Goal: Task Accomplishment & Management: Use online tool/utility

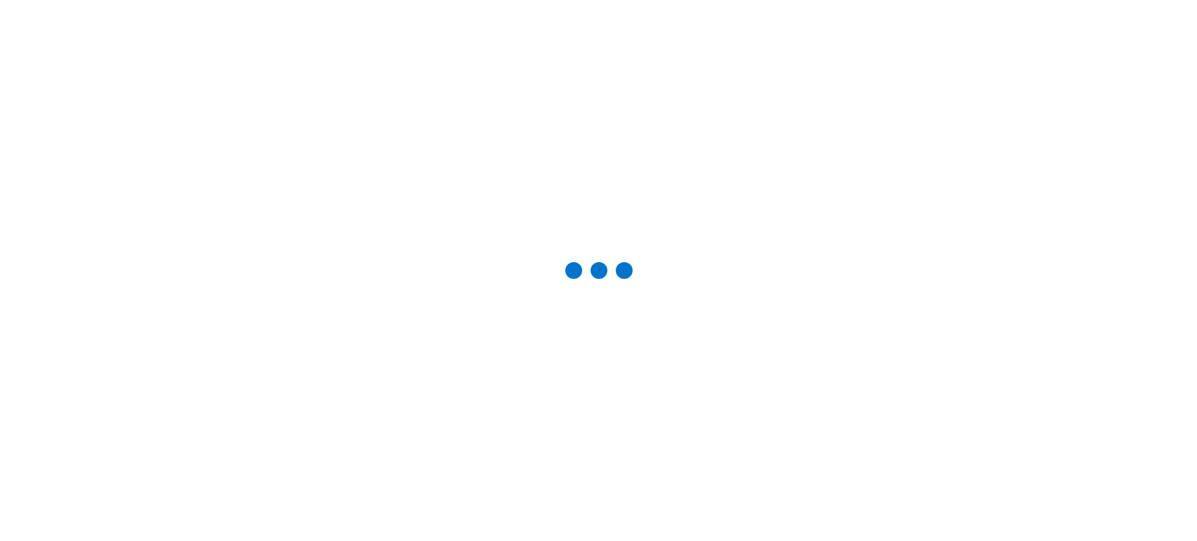
drag, startPoint x: 133, startPoint y: 72, endPoint x: 81, endPoint y: 114, distance: 66.9
click at [81, 114] on div at bounding box center [598, 270] width 1152 height 496
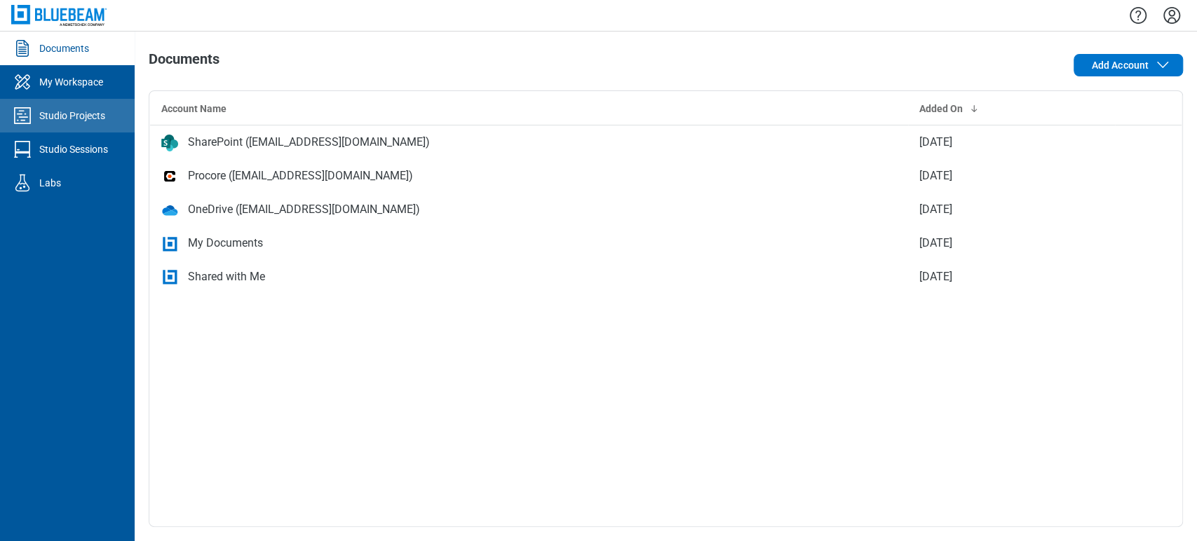
click at [79, 115] on div "Studio Projects" at bounding box center [72, 116] width 66 height 14
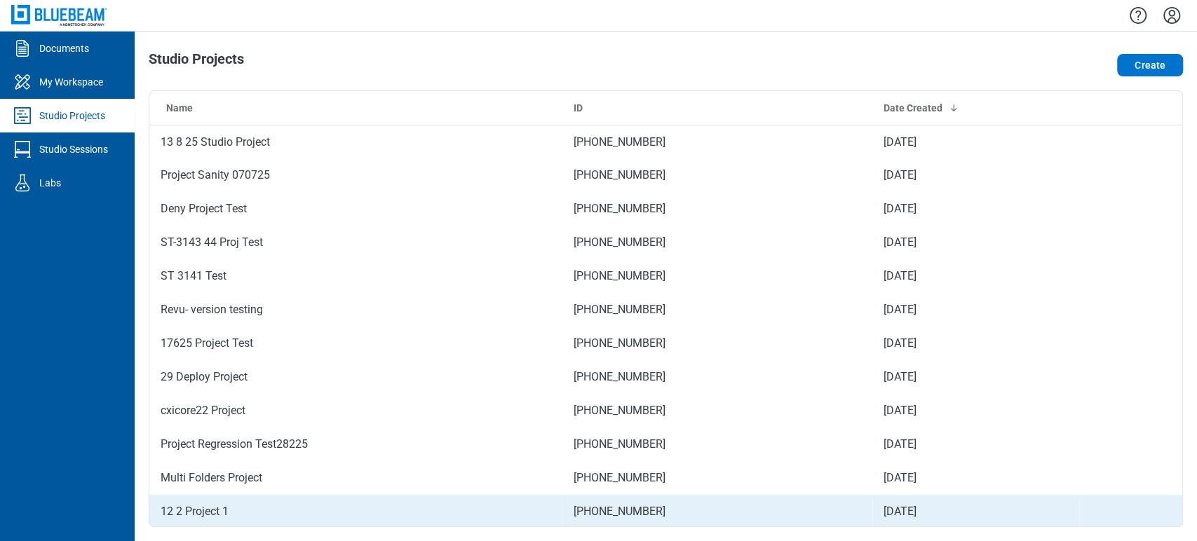
click at [220, 512] on td "12 2 Project 1" at bounding box center [355, 512] width 413 height 34
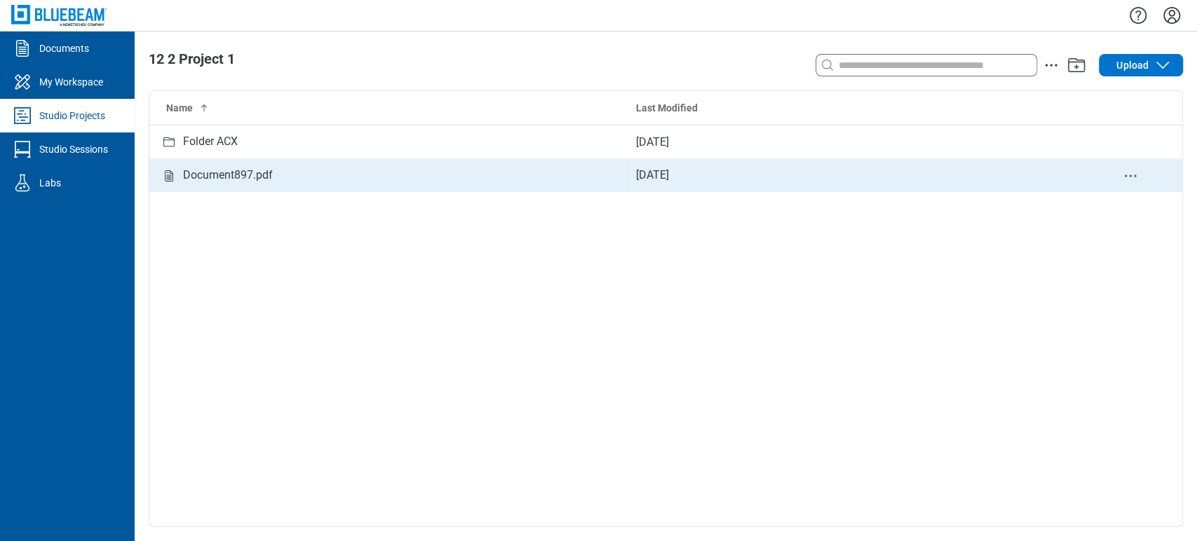
click at [252, 172] on div "Document897.pdf" at bounding box center [228, 176] width 90 height 18
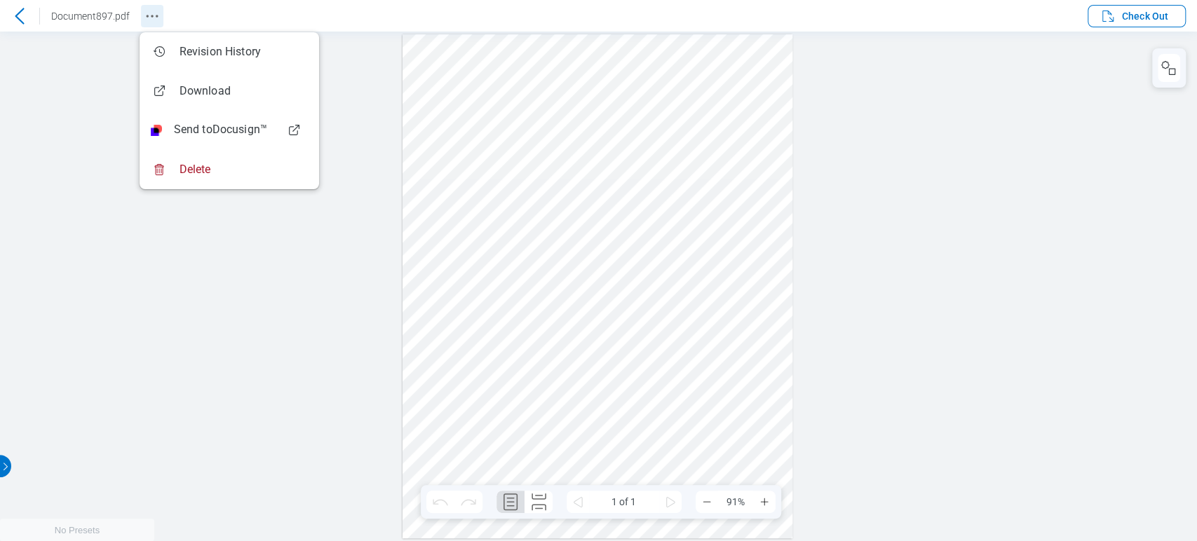
click at [156, 12] on icon "Revision History" at bounding box center [152, 16] width 17 height 17
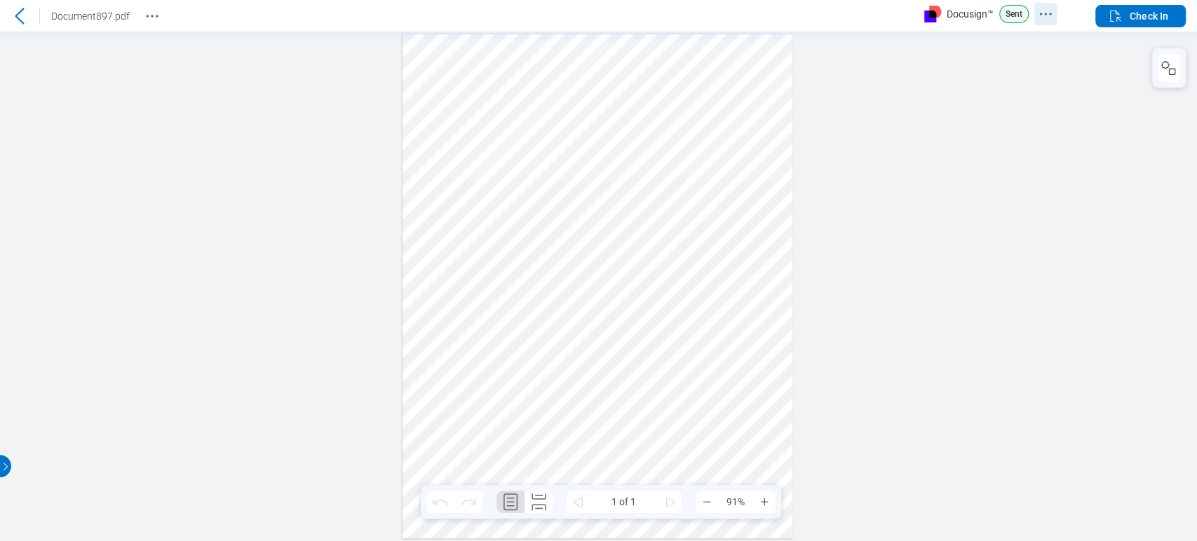
click at [1046, 13] on circle "Docusign Menu" at bounding box center [1045, 14] width 2 height 2
click at [1061, 9] on icon "Docusign Menu" at bounding box center [1062, 14] width 17 height 17
click at [917, 49] on div at bounding box center [598, 287] width 1197 height 510
click at [1069, 11] on icon "Docusign Menu" at bounding box center [1062, 14] width 17 height 17
click at [913, 133] on div at bounding box center [598, 287] width 1197 height 510
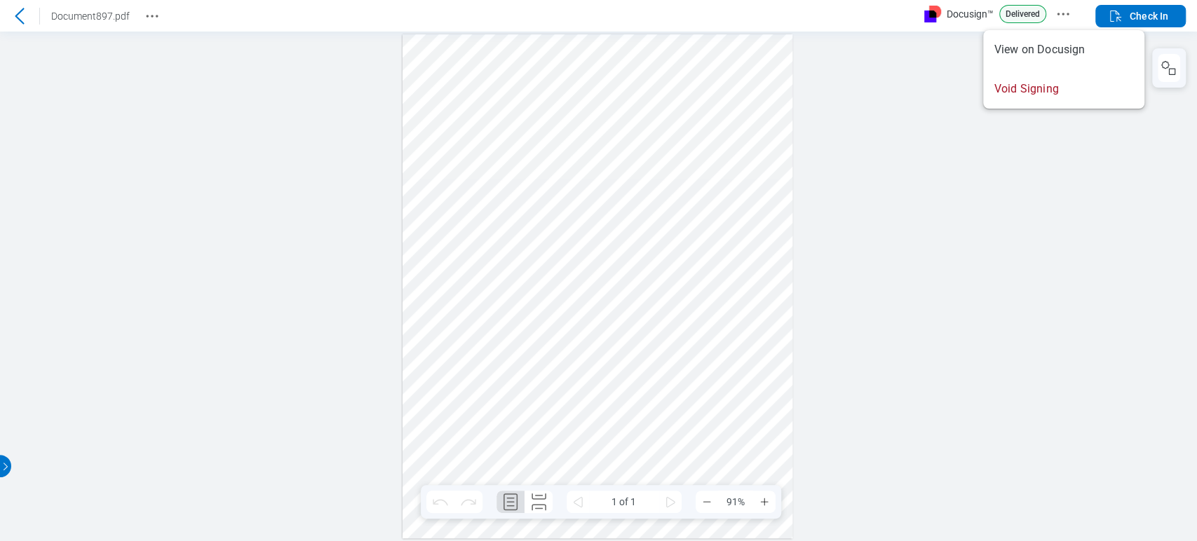
click at [1000, 231] on div at bounding box center [598, 287] width 1197 height 510
click at [21, 26] on div at bounding box center [19, 16] width 22 height 22
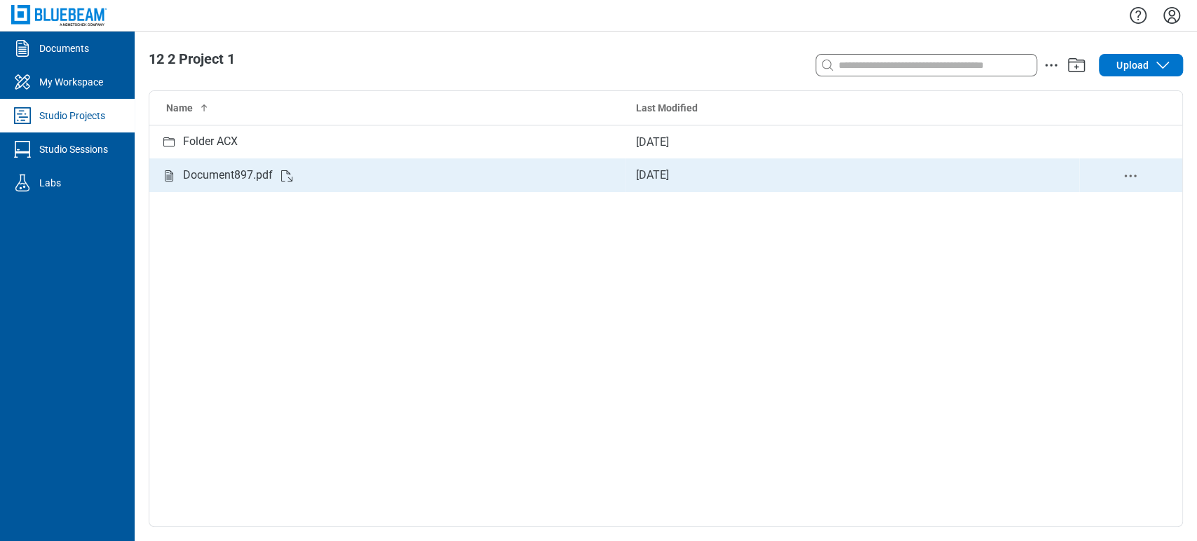
click at [1124, 177] on icon "delete-context-menu" at bounding box center [1130, 176] width 17 height 17
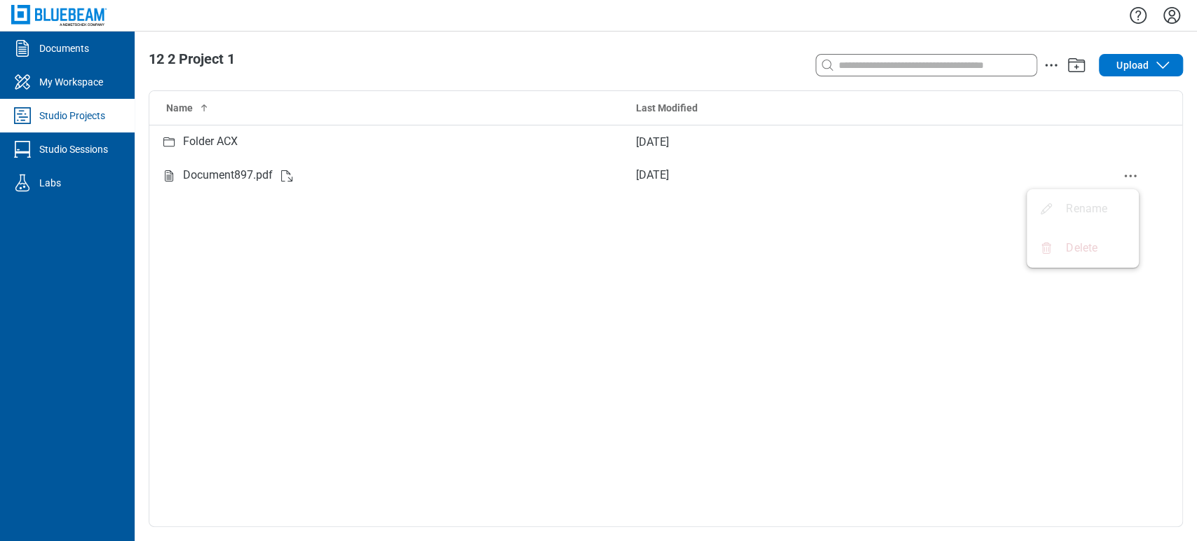
click at [771, 271] on div "Name Last Modified Folder ACX Mar 5, 2025 Document897.pdf Feb 14, 2025" at bounding box center [665, 308] width 1033 height 435
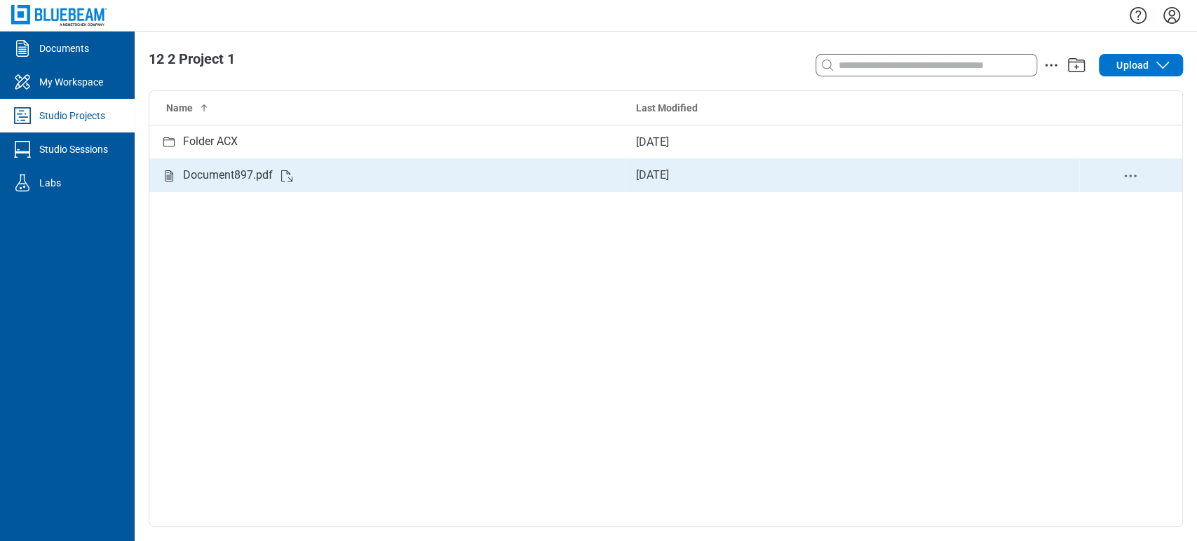
click at [278, 172] on icon "Studio items table" at bounding box center [286, 176] width 17 height 17
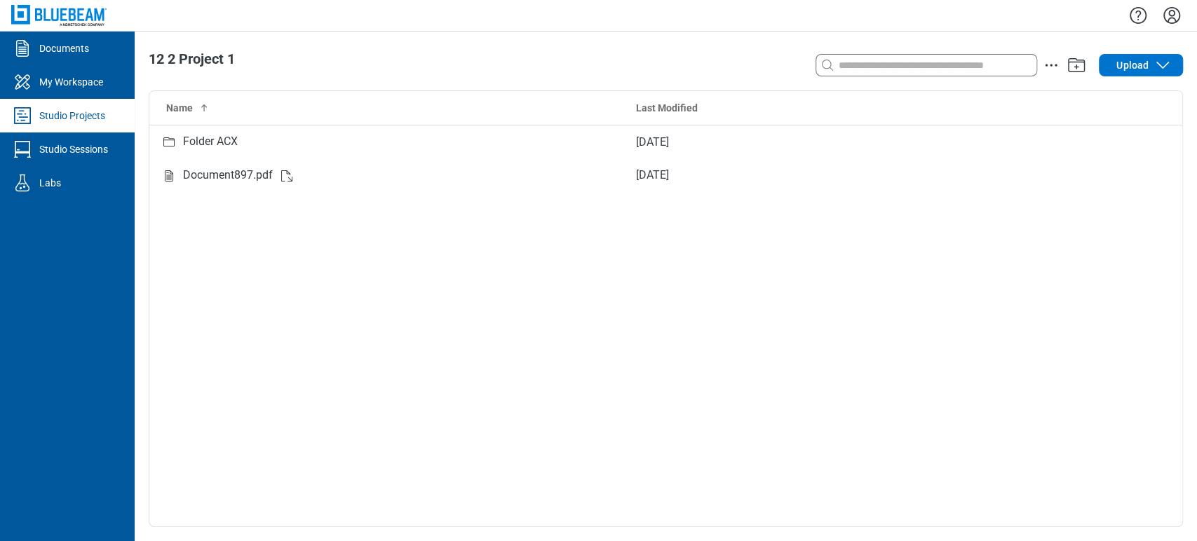
click at [1137, 59] on span "Upload" at bounding box center [1132, 65] width 32 height 14
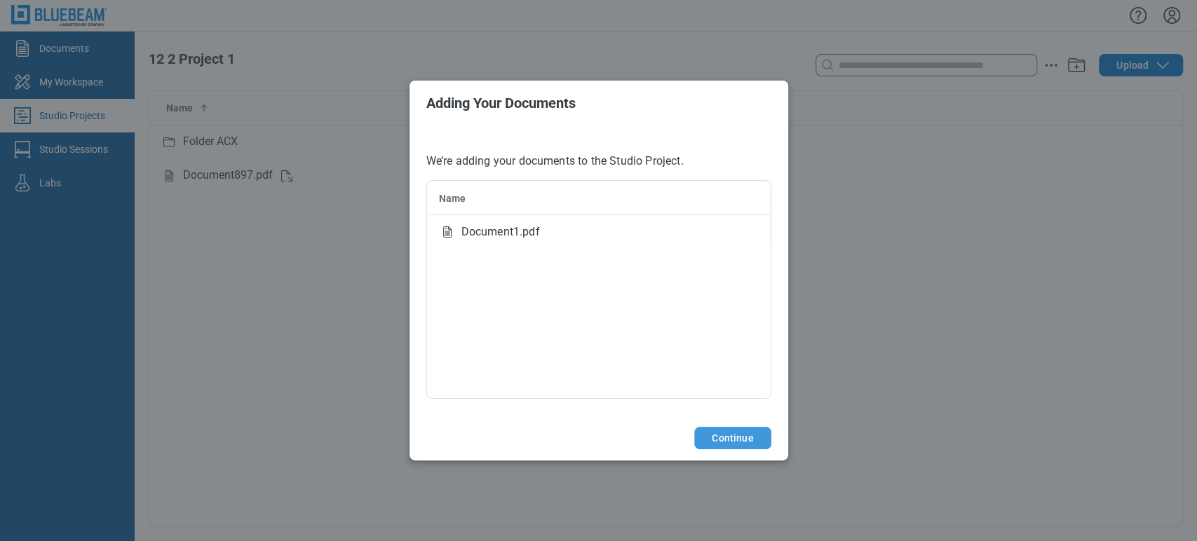
click at [749, 440] on button "Continue" at bounding box center [732, 438] width 76 height 22
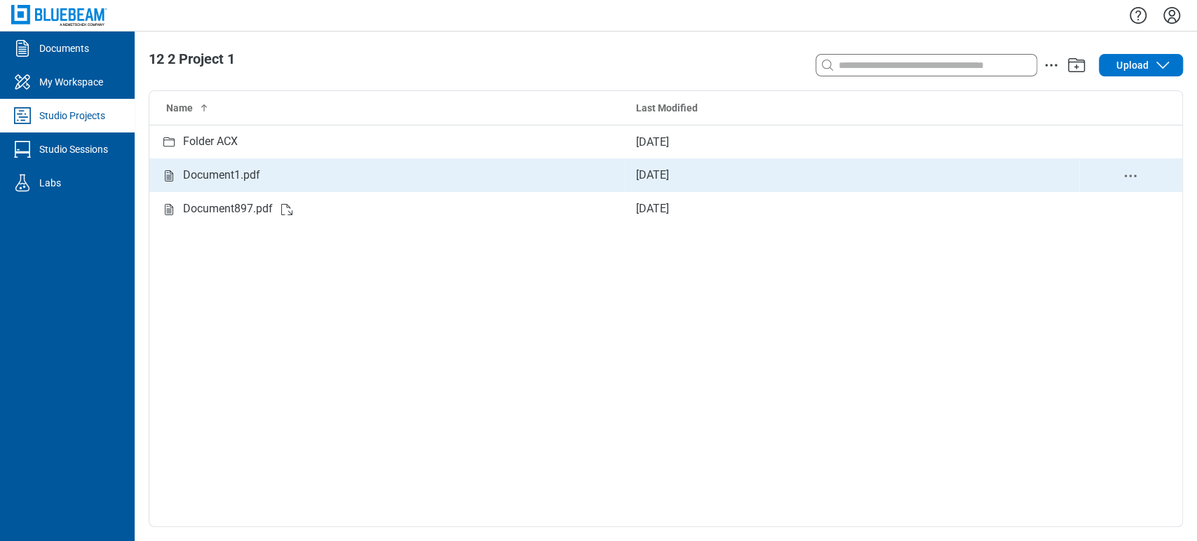
click at [1010, 179] on td "Aug 26, 2025" at bounding box center [852, 175] width 454 height 34
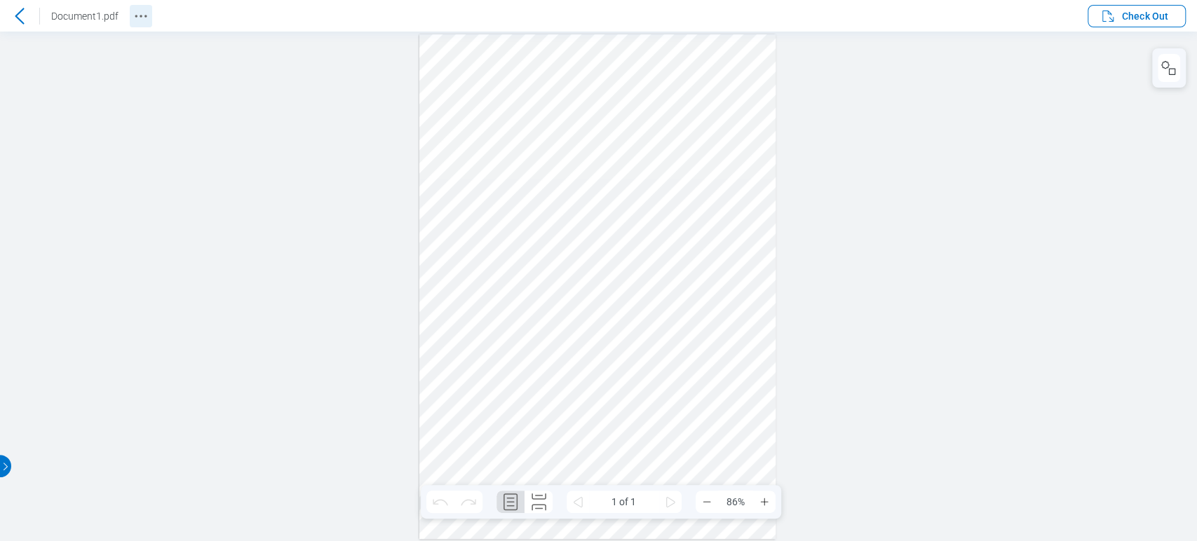
click at [135, 8] on icon "Revision History" at bounding box center [141, 16] width 17 height 17
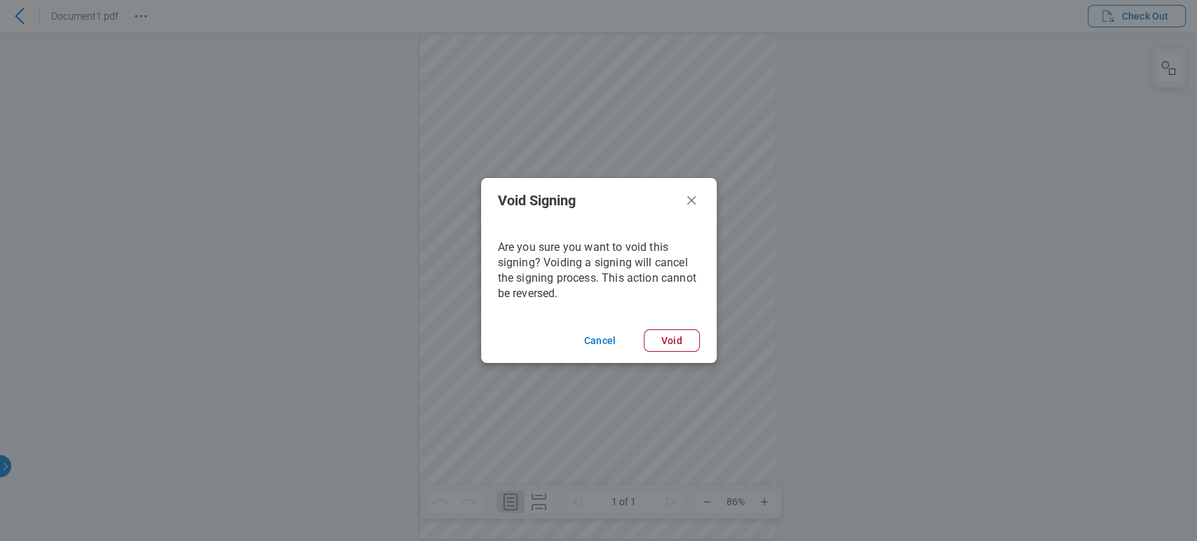
click at [699, 198] on header "Void Signing" at bounding box center [599, 200] width 236 height 45
click at [688, 198] on icon "Void Signing Dialogue" at bounding box center [691, 200] width 17 height 17
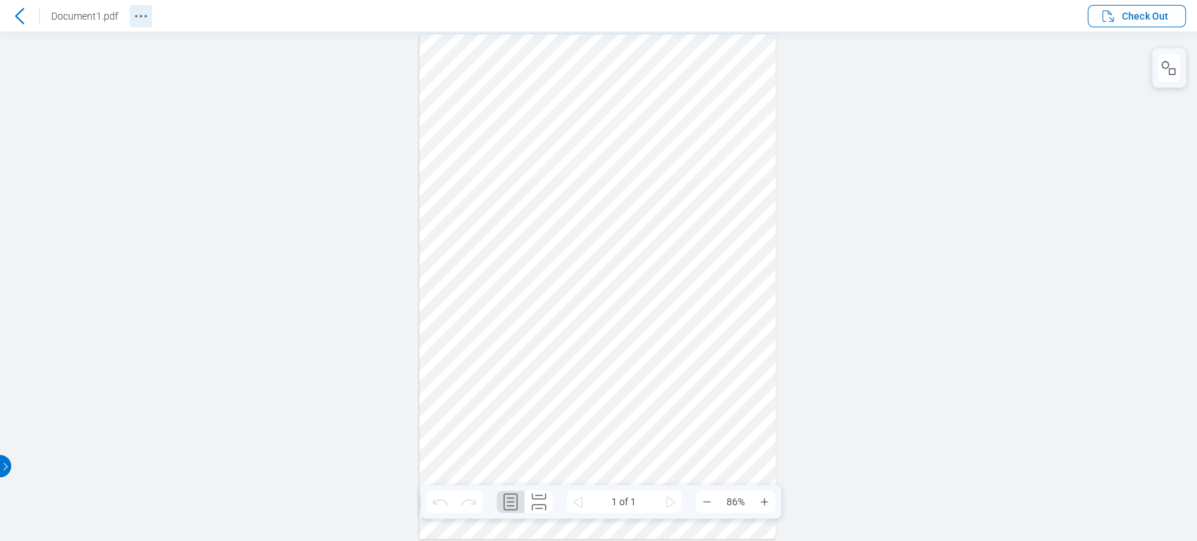
click at [134, 13] on icon "Revision History" at bounding box center [141, 16] width 17 height 17
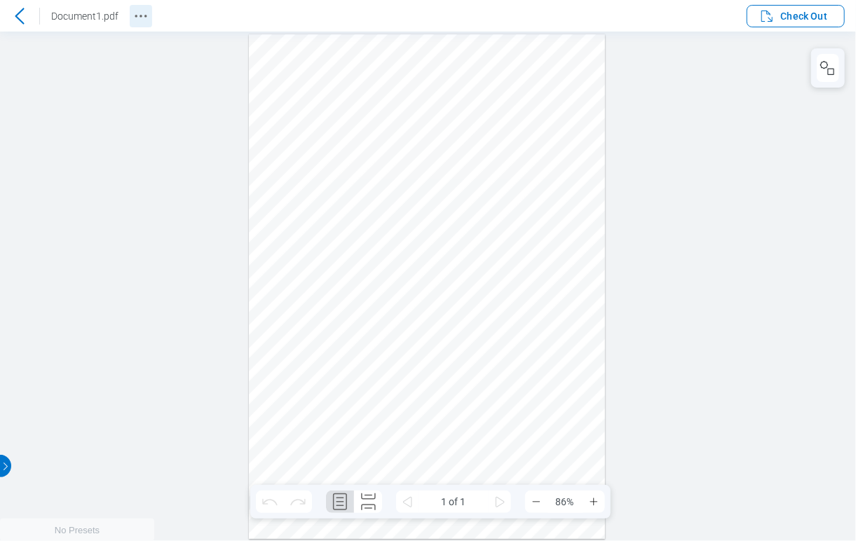
click at [138, 21] on icon "Revision History" at bounding box center [141, 16] width 17 height 17
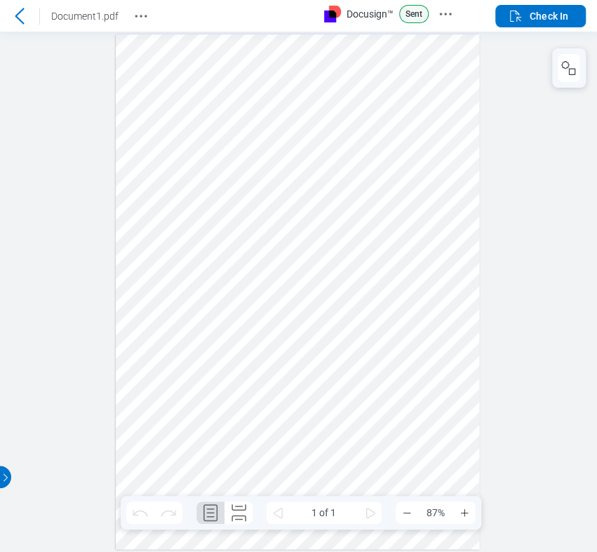
click at [494, 79] on div at bounding box center [298, 292] width 597 height 520
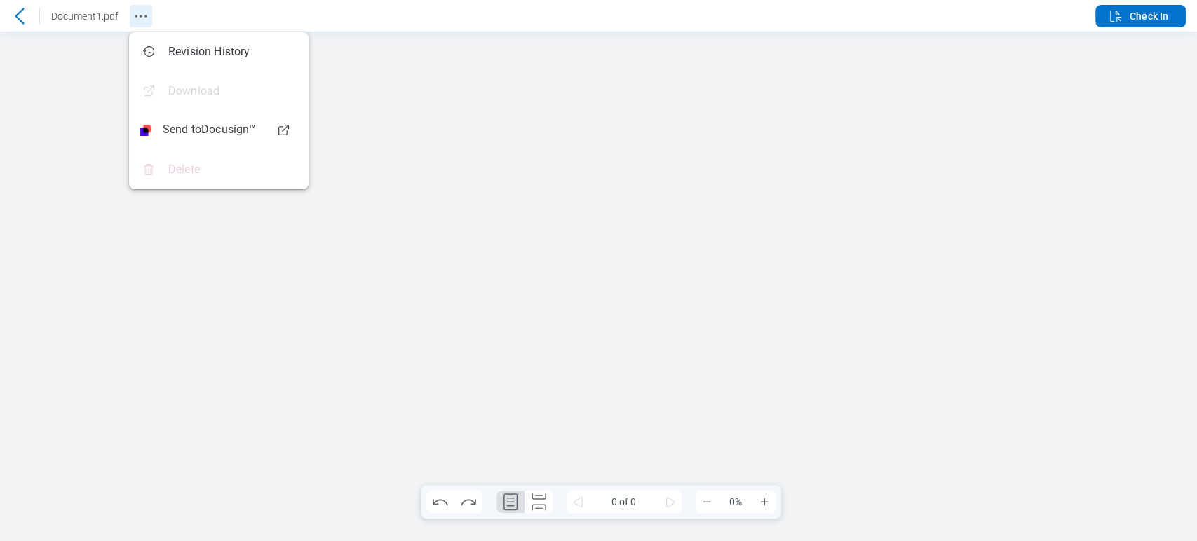
click at [142, 13] on icon "Revision History" at bounding box center [141, 16] width 17 height 17
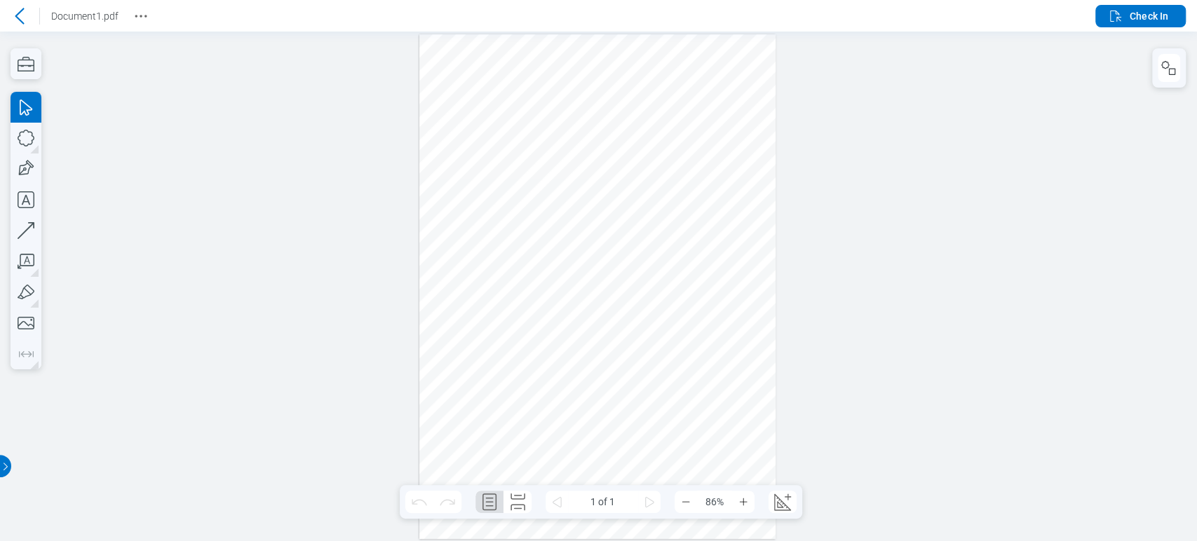
drag, startPoint x: 1024, startPoint y: 142, endPoint x: 834, endPoint y: 90, distance: 197.0
click at [596, 143] on div at bounding box center [598, 287] width 1197 height 510
click at [142, 20] on icon "Revision History" at bounding box center [141, 16] width 17 height 17
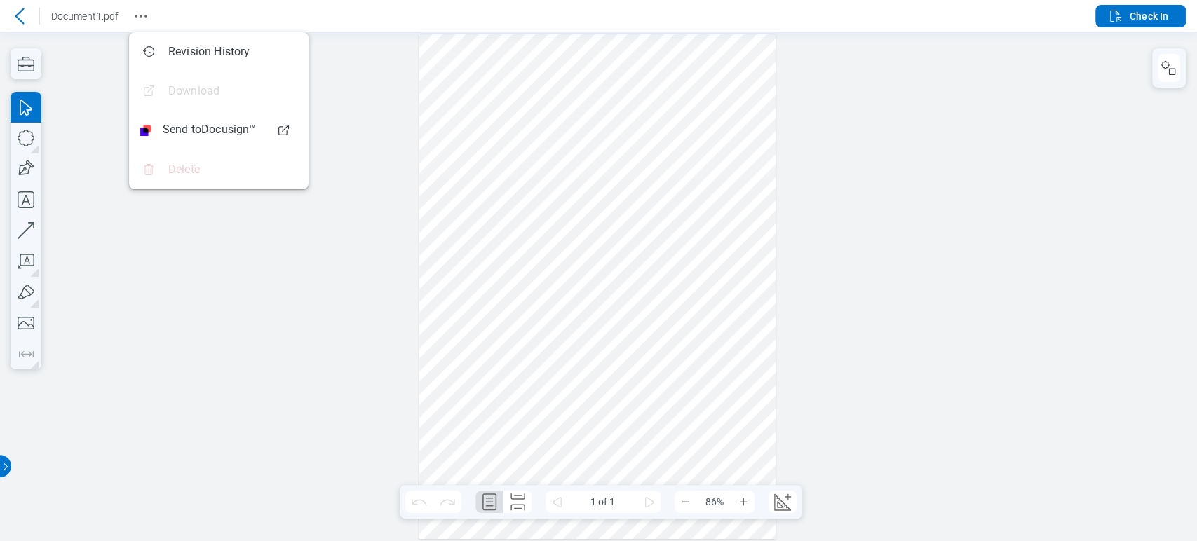
click at [16, 11] on icon at bounding box center [19, 16] width 17 height 17
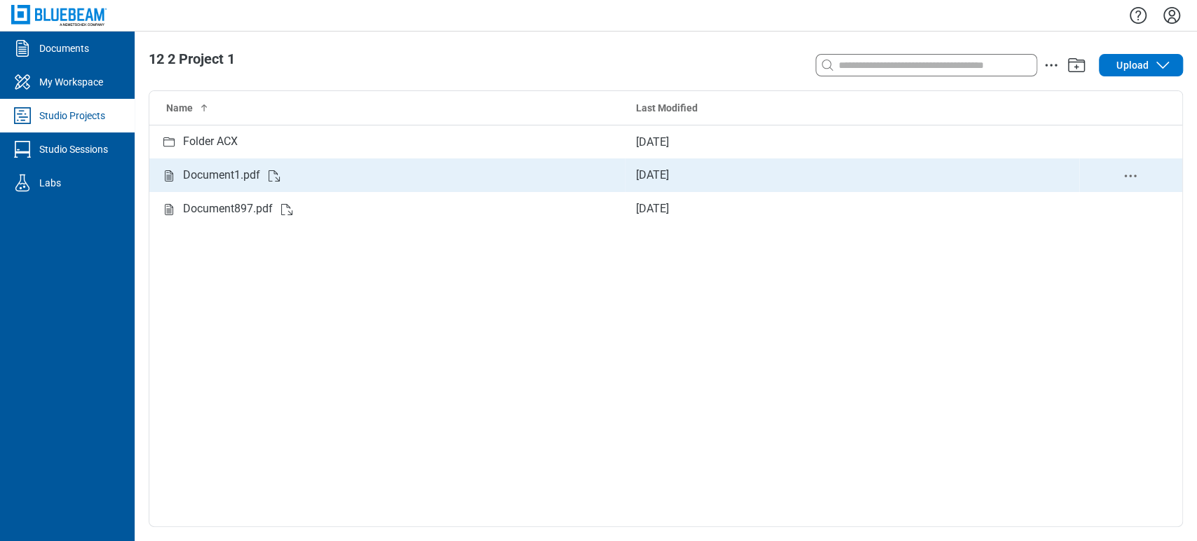
click at [257, 167] on div "Document1.pdf" at bounding box center [221, 176] width 77 height 18
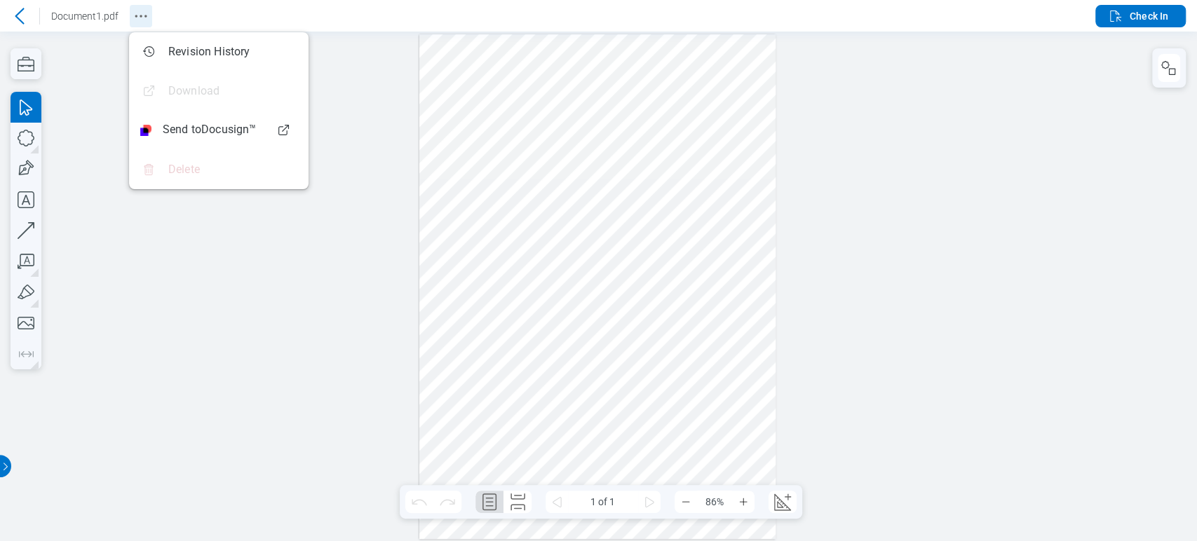
click at [144, 25] on button "Revision History" at bounding box center [141, 16] width 22 height 22
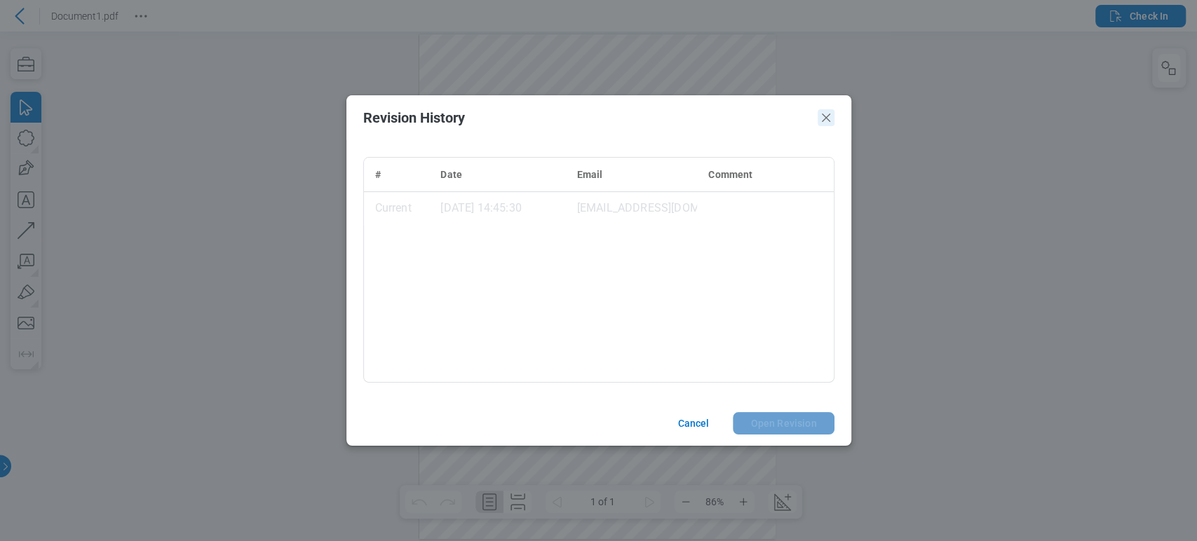
click at [596, 120] on icon "Close" at bounding box center [825, 117] width 17 height 17
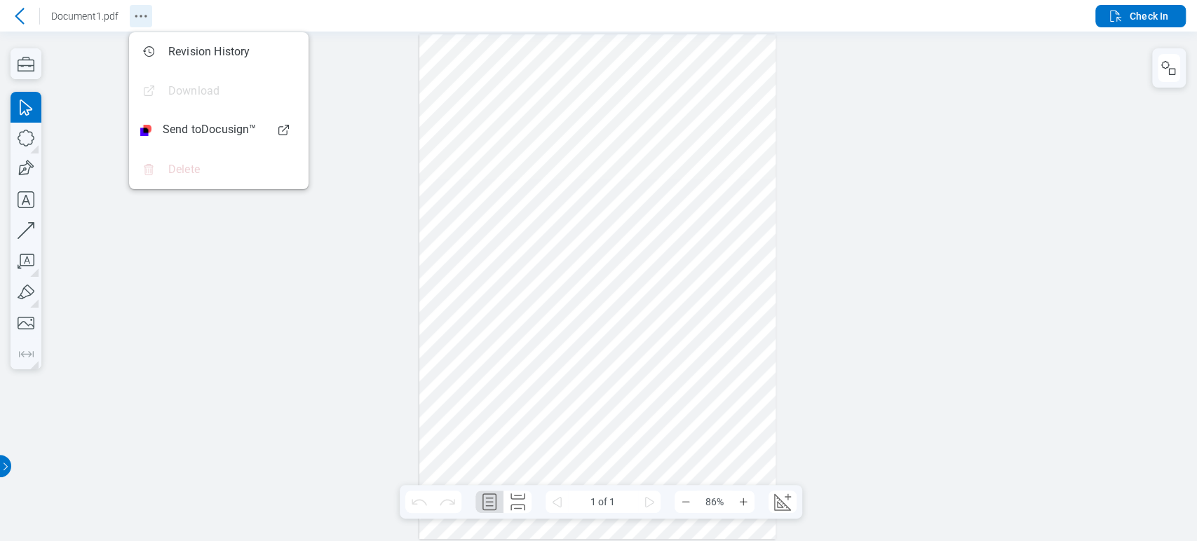
click at [146, 18] on icon "Revision History" at bounding box center [141, 16] width 17 height 17
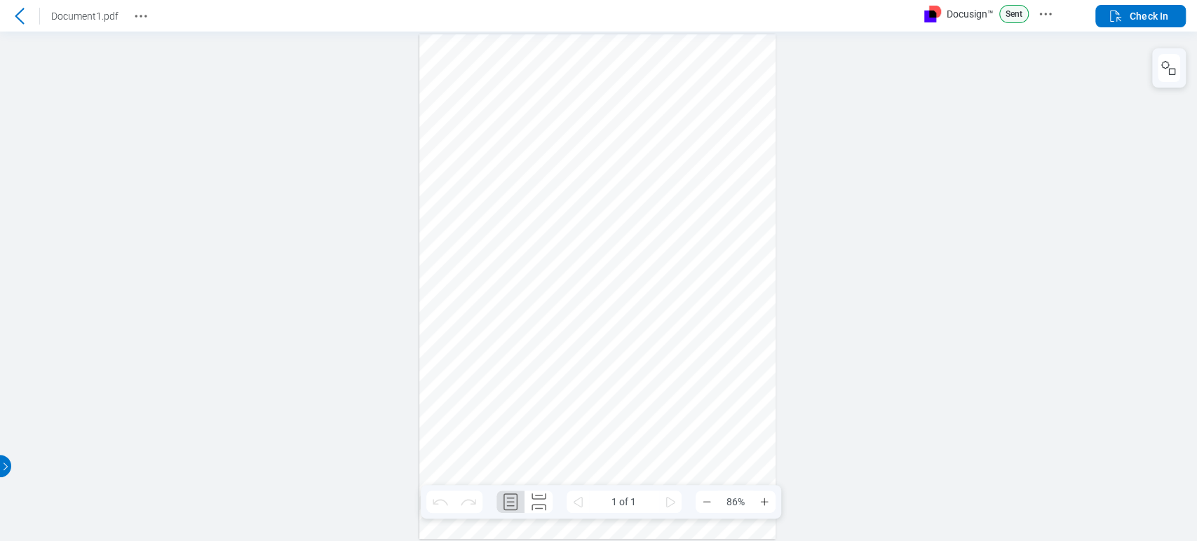
click at [321, 25] on header "Document1.pdf Docusign™ Sent Check In" at bounding box center [598, 16] width 1197 height 32
click at [1045, 10] on icon "Docusign Menu" at bounding box center [1045, 14] width 17 height 17
click at [883, 222] on div at bounding box center [598, 287] width 1197 height 510
click at [853, 143] on div at bounding box center [598, 287] width 1197 height 510
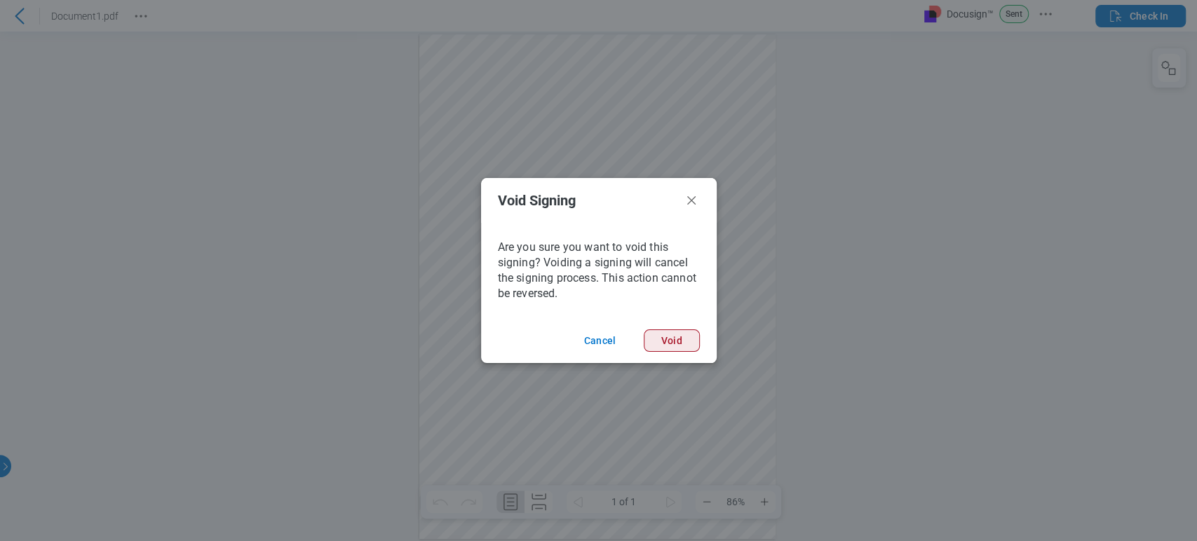
click at [1196, 255] on button "Void" at bounding box center [1202, 251] width 4 height 6
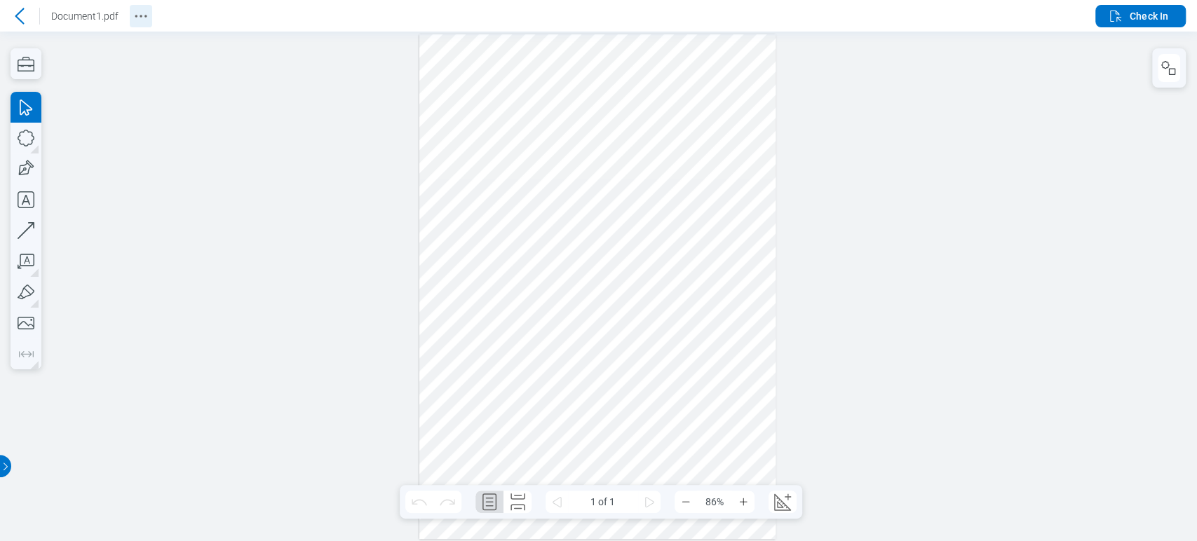
click at [149, 8] on button "Revision History" at bounding box center [141, 16] width 22 height 22
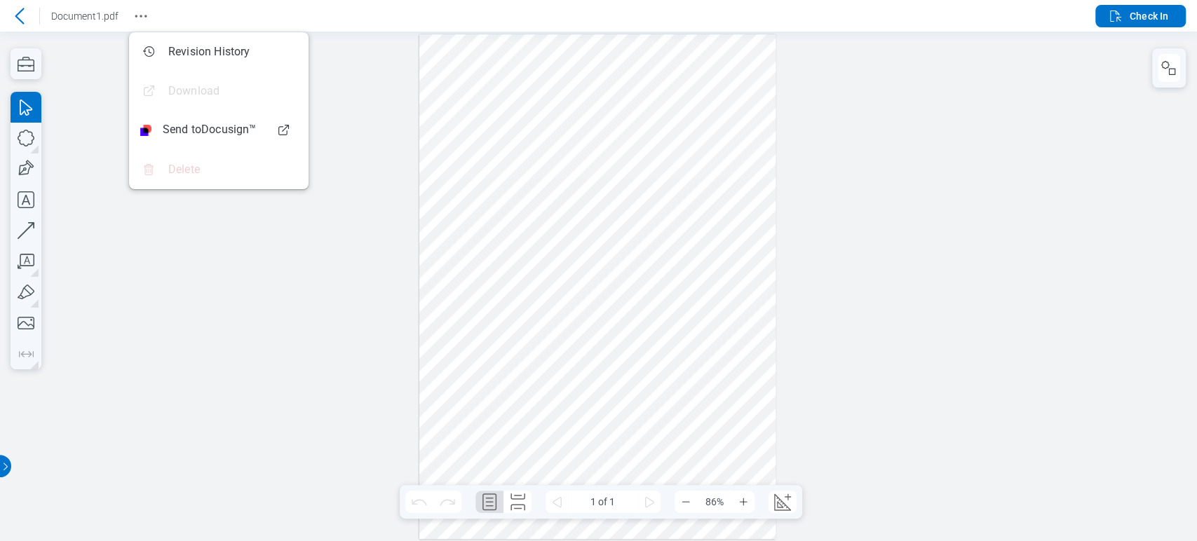
click at [877, 42] on div at bounding box center [598, 287] width 1197 height 510
